Goal: Register for event/course

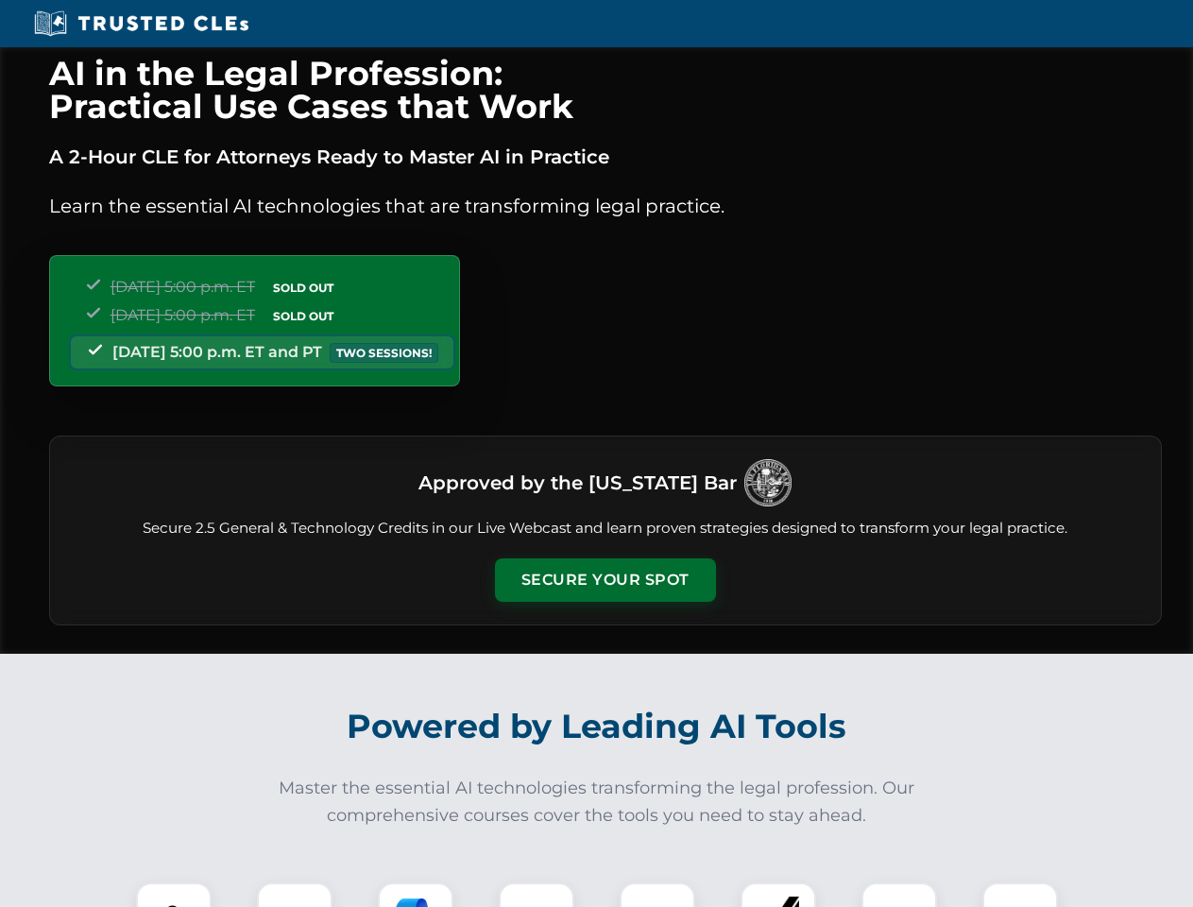
click at [605, 580] on button "Secure Your Spot" at bounding box center [605, 579] width 221 height 43
click at [174, 895] on img at bounding box center [173, 920] width 55 height 55
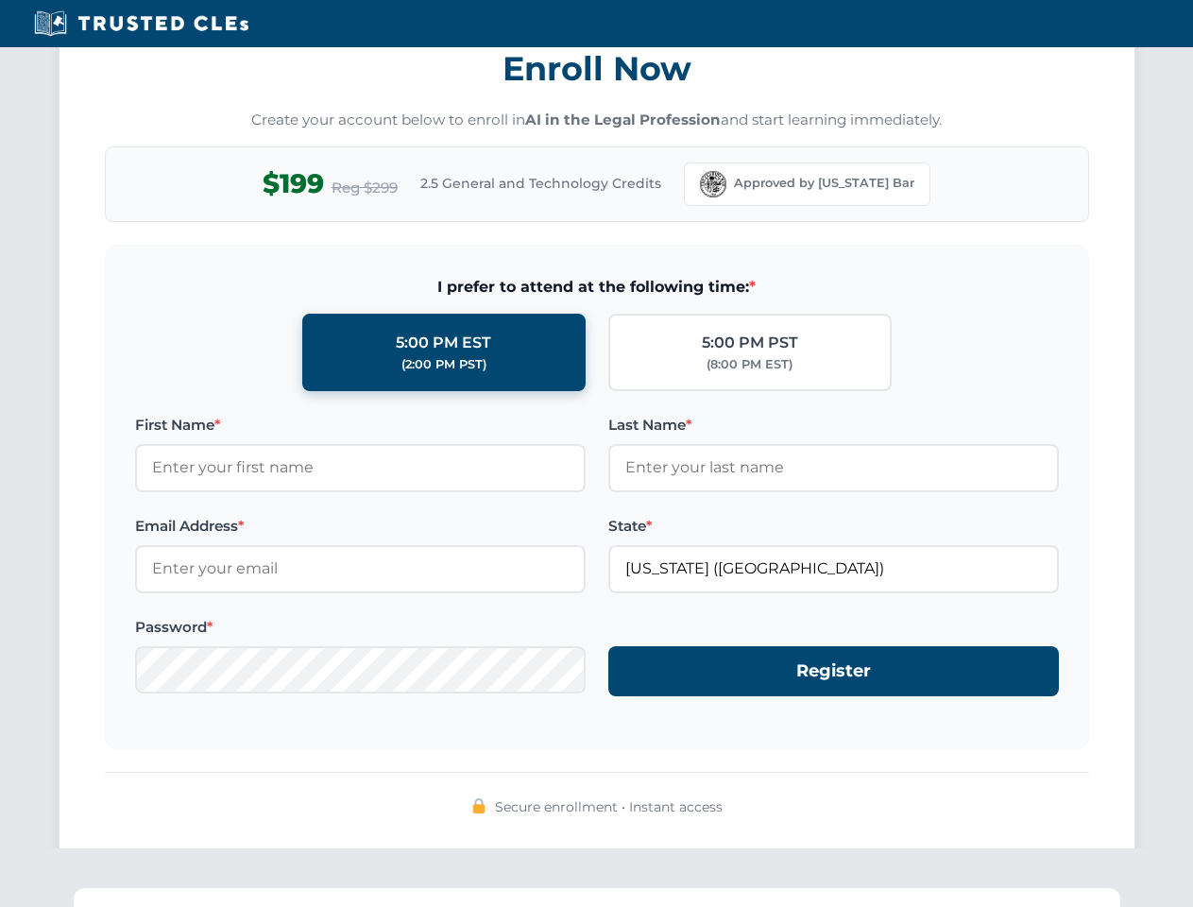
scroll to position [1855, 0]
